Goal: Register for event/course

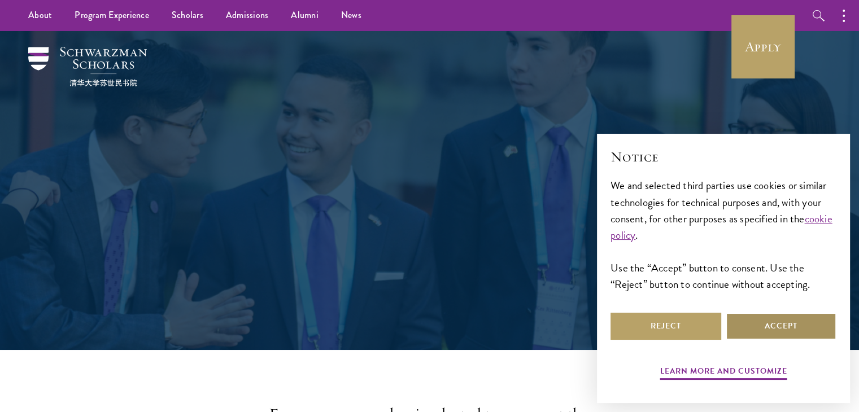
click at [756, 329] on button "Accept" at bounding box center [781, 326] width 111 height 27
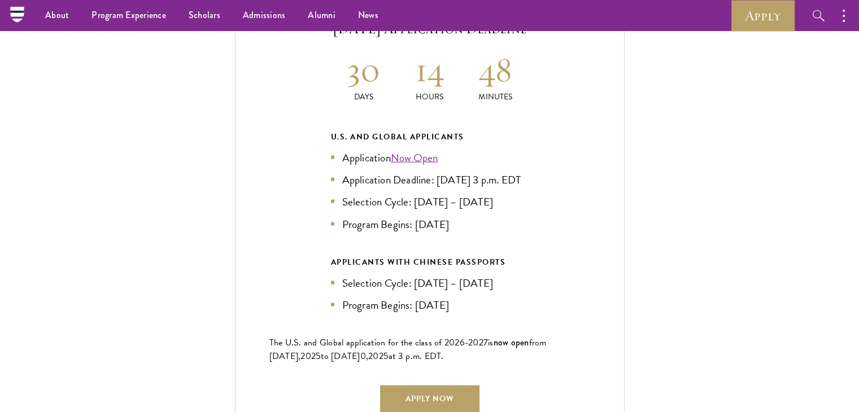
scroll to position [2373, 0]
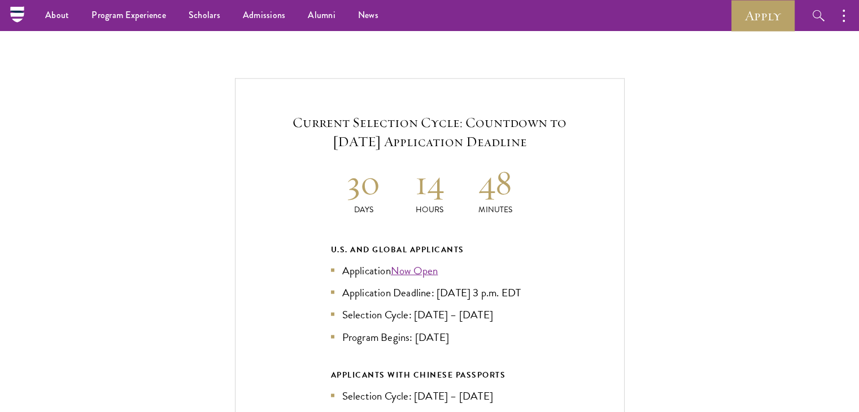
drag, startPoint x: 427, startPoint y: 124, endPoint x: 565, endPoint y: 118, distance: 138.5
click at [565, 118] on h5 "Current Selection Cycle: Countdown to [DATE] Application Deadline" at bounding box center [429, 132] width 321 height 38
click at [531, 150] on div "Current Selection Cycle: Countdown to [DATE] Application Deadline 30 Days 14 Ho…" at bounding box center [430, 319] width 390 height 481
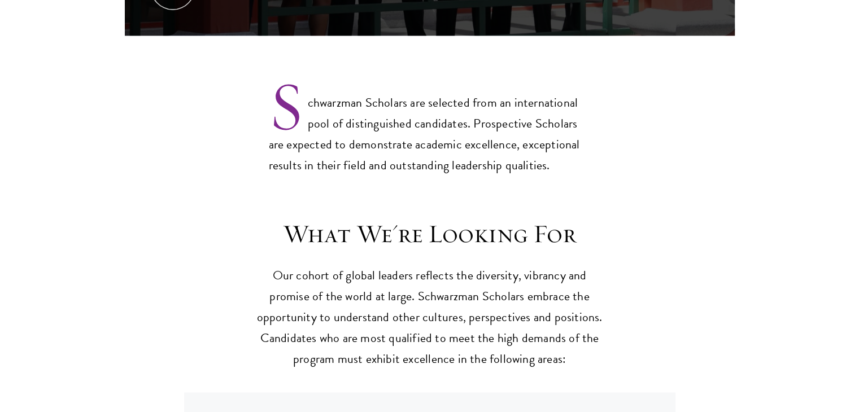
scroll to position [904, 0]
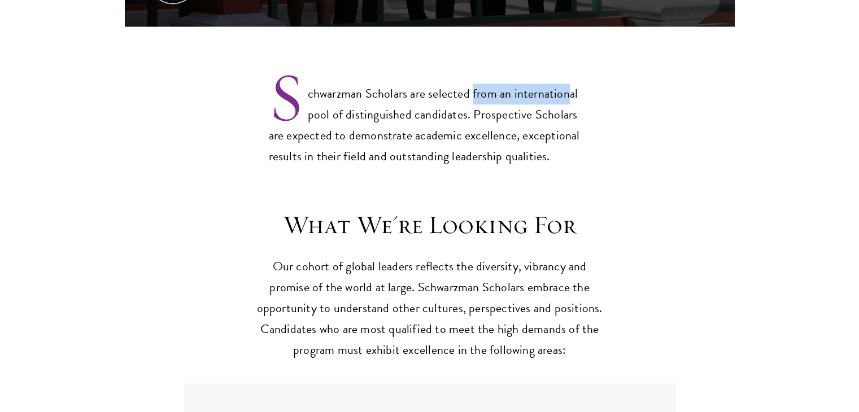
drag, startPoint x: 472, startPoint y: 65, endPoint x: 566, endPoint y: 60, distance: 94.5
click at [566, 65] on p "Schwarzman Scholars are selected from an international pool of distinguished ca…" at bounding box center [430, 116] width 322 height 102
click at [535, 103] on p "Schwarzman Scholars are selected from an international pool of distinguished ca…" at bounding box center [430, 116] width 322 height 102
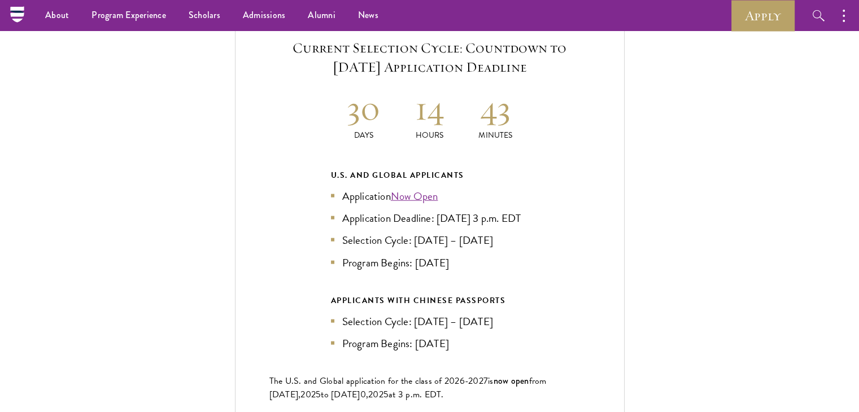
scroll to position [2429, 0]
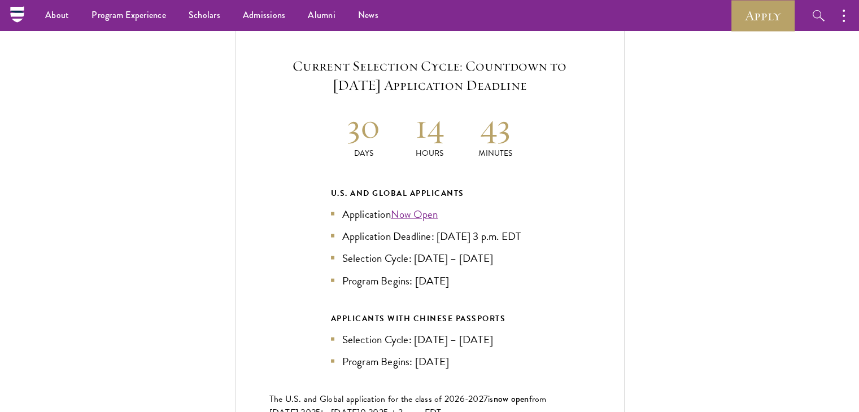
drag, startPoint x: 442, startPoint y: 214, endPoint x: 527, endPoint y: 207, distance: 85.0
click at [527, 228] on li "Application Deadline: [DATE] 3 p.m. EDT" at bounding box center [430, 236] width 198 height 16
click at [482, 228] on li "Application Deadline: [DATE] 3 p.m. EDT" at bounding box center [430, 236] width 198 height 16
drag, startPoint x: 428, startPoint y: 214, endPoint x: 527, endPoint y: 218, distance: 98.9
click at [527, 228] on li "Application Deadline: [DATE] 3 p.m. EDT" at bounding box center [430, 236] width 198 height 16
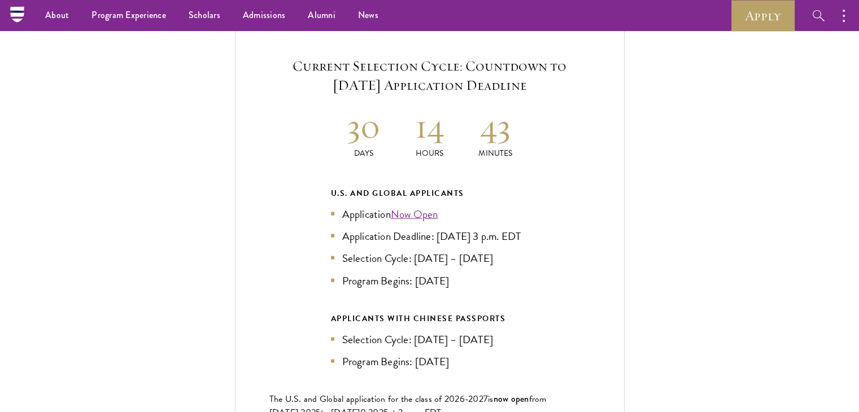
click at [475, 233] on li "Application Deadline: [DATE] 3 p.m. EDT" at bounding box center [430, 236] width 198 height 16
click at [419, 206] on link "Now Open" at bounding box center [414, 214] width 47 height 16
